Goal: Information Seeking & Learning: Learn about a topic

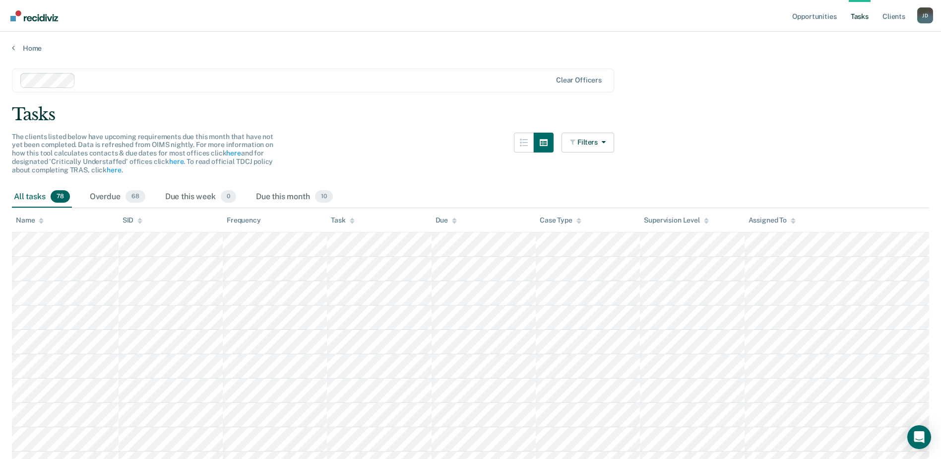
click at [864, 17] on link "Tasks" at bounding box center [860, 16] width 22 height 32
click at [888, 15] on link "Client s" at bounding box center [894, 16] width 27 height 32
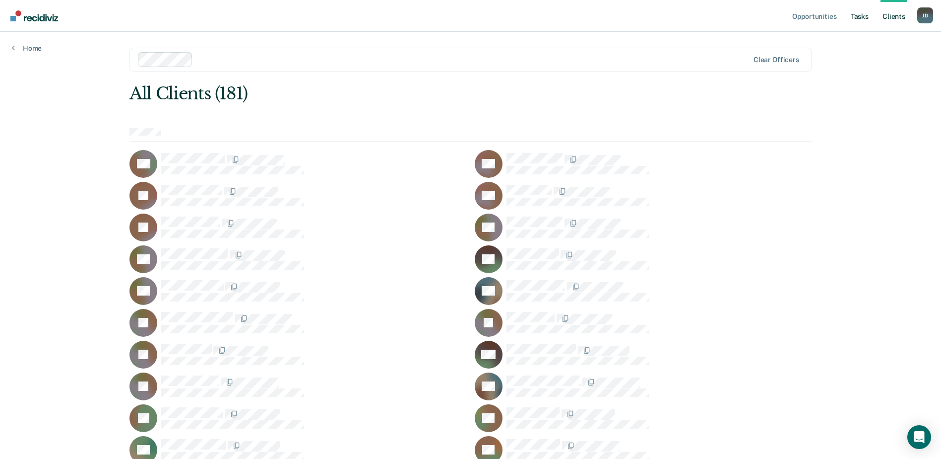
click at [855, 16] on link "Tasks" at bounding box center [860, 16] width 22 height 32
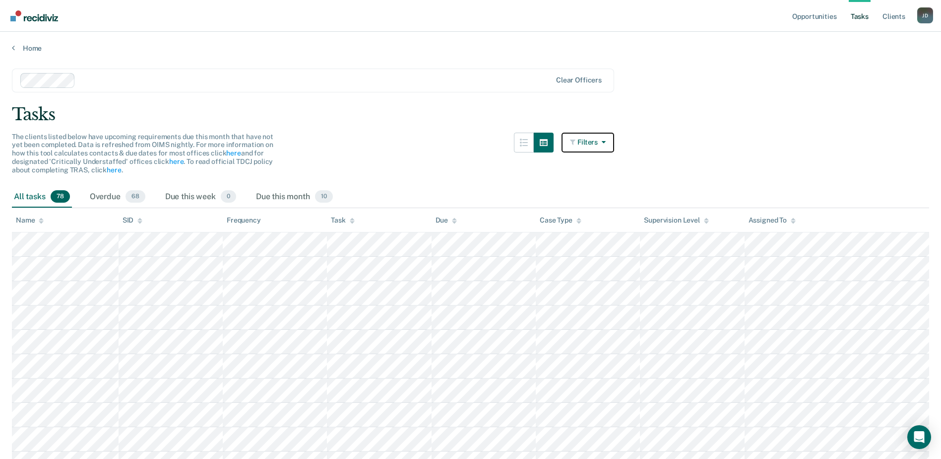
click at [614, 142] on button "Filters" at bounding box center [588, 143] width 53 height 20
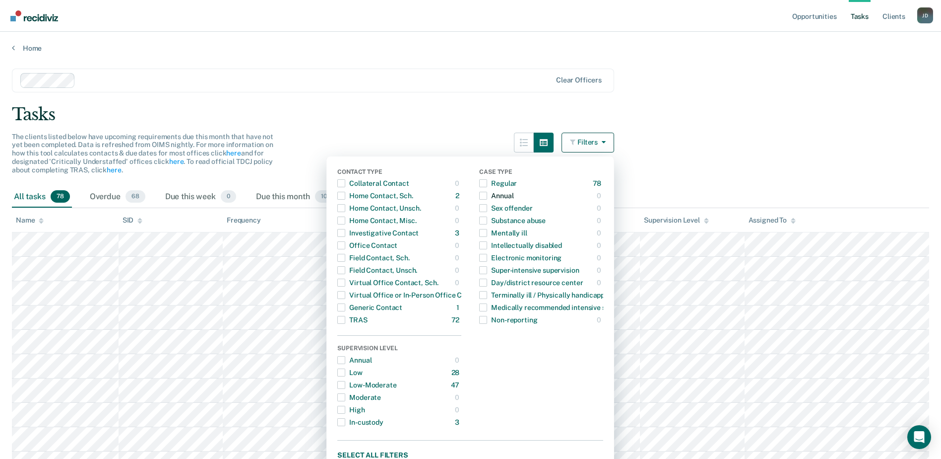
click at [485, 194] on span "button" at bounding box center [483, 196] width 8 height 8
click at [487, 199] on span "button" at bounding box center [483, 196] width 8 height 8
click at [587, 139] on button "Filters" at bounding box center [588, 143] width 53 height 20
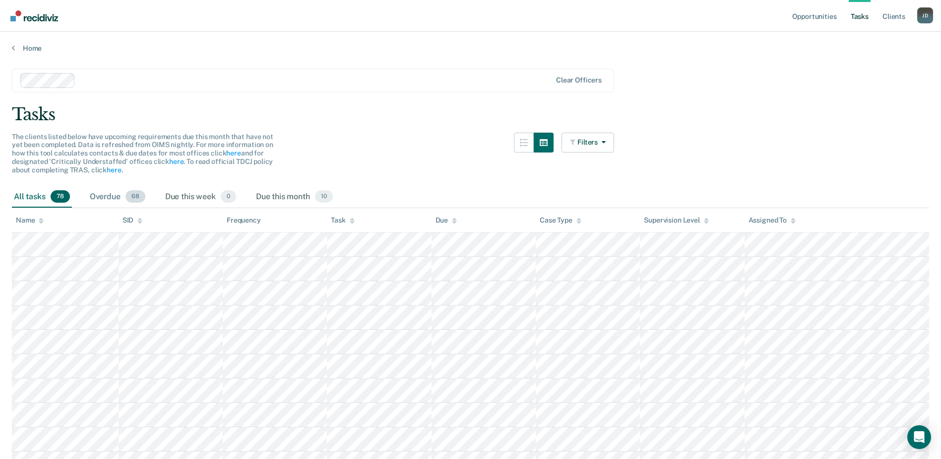
click at [118, 198] on div "Overdue 68" at bounding box center [118, 197] width 60 height 22
click at [189, 197] on div "Due this week 0" at bounding box center [200, 197] width 75 height 22
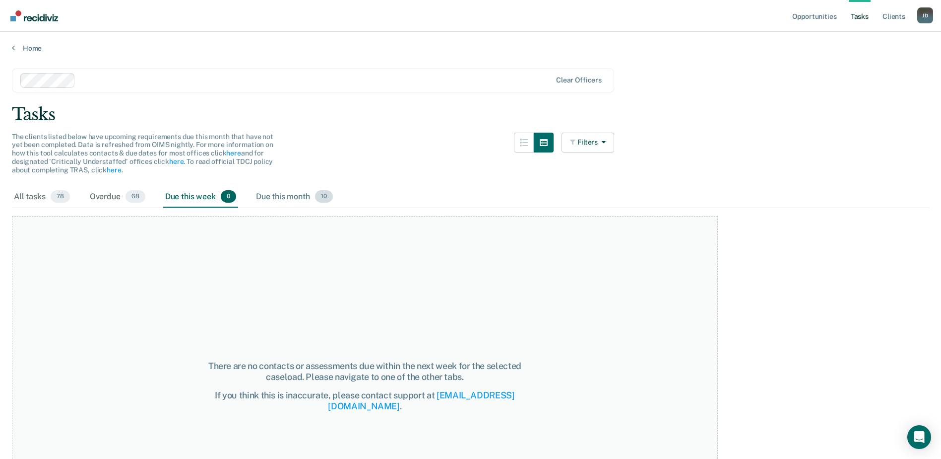
click at [273, 198] on div "Due this month 10" at bounding box center [294, 197] width 81 height 22
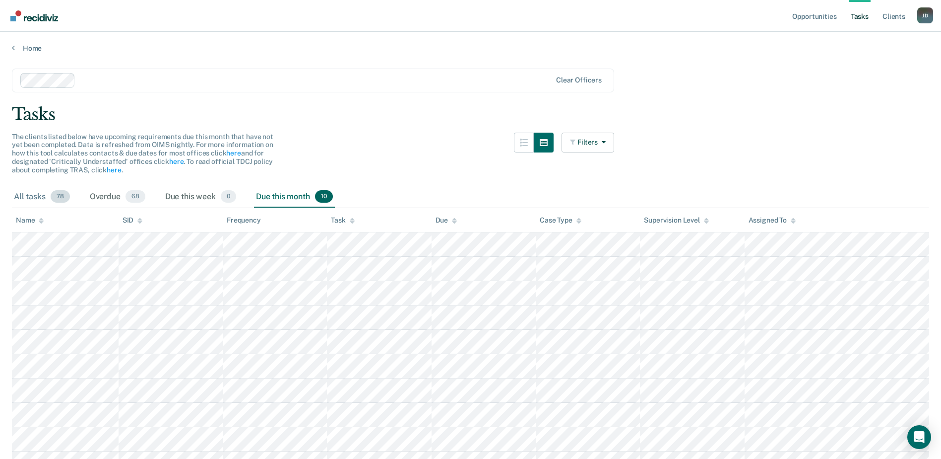
click at [37, 197] on div "All tasks 78" at bounding box center [42, 197] width 60 height 22
click at [107, 196] on div "Overdue 68" at bounding box center [118, 197] width 60 height 22
click at [523, 142] on button "button" at bounding box center [524, 143] width 20 height 20
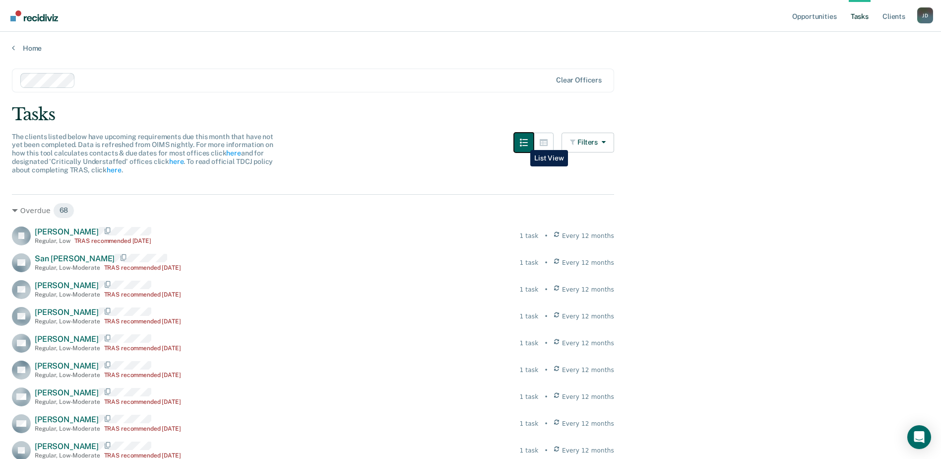
click at [523, 142] on button "button" at bounding box center [524, 143] width 20 height 20
click at [543, 142] on button "button" at bounding box center [544, 143] width 20 height 20
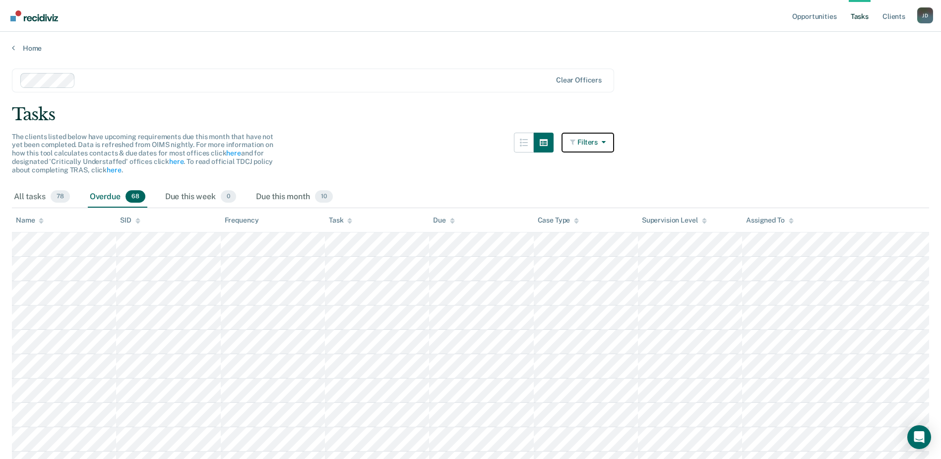
click at [599, 139] on button "Filters" at bounding box center [588, 143] width 53 height 20
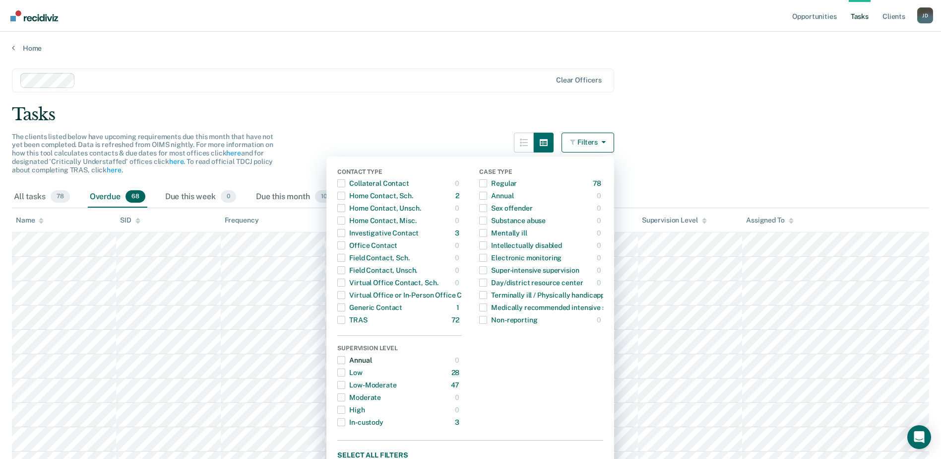
click at [345, 363] on span "button" at bounding box center [341, 360] width 8 height 8
click at [362, 360] on div "Annual" at bounding box center [354, 360] width 34 height 16
click at [586, 141] on button "Filters" at bounding box center [588, 143] width 53 height 20
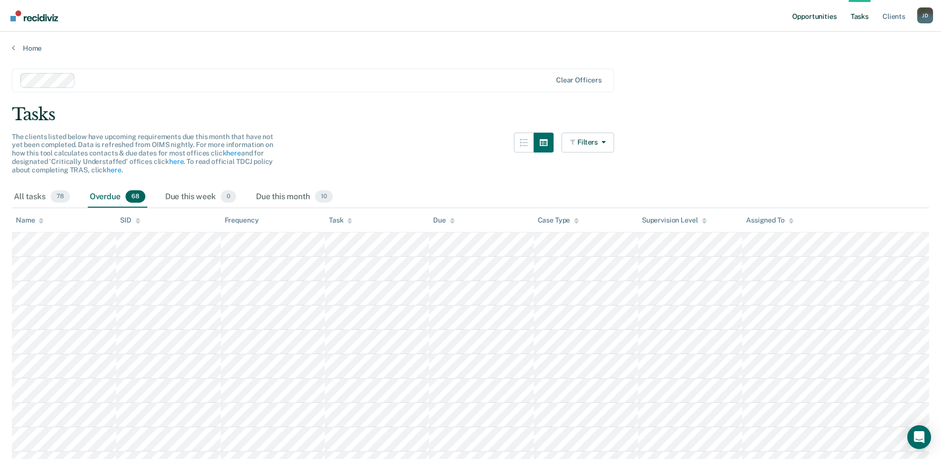
click at [820, 14] on link "Opportunities" at bounding box center [815, 16] width 48 height 32
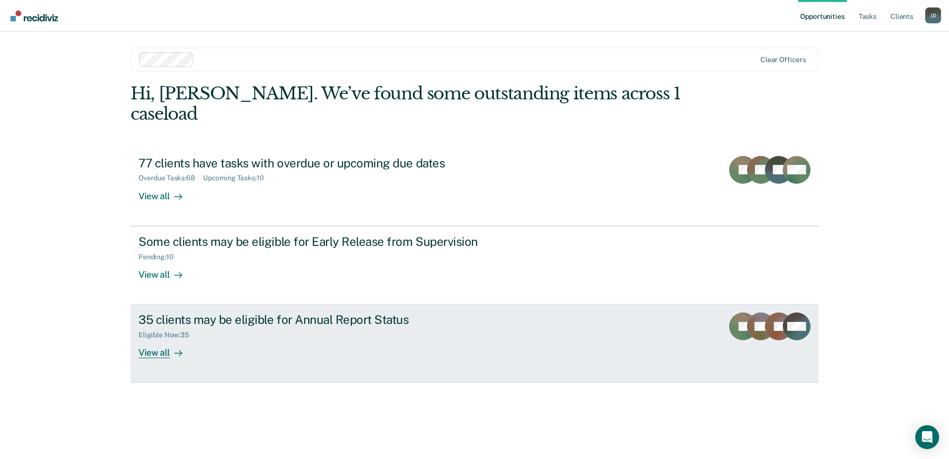
click at [168, 339] on div "View all" at bounding box center [166, 348] width 56 height 19
